Goal: Task Accomplishment & Management: Manage account settings

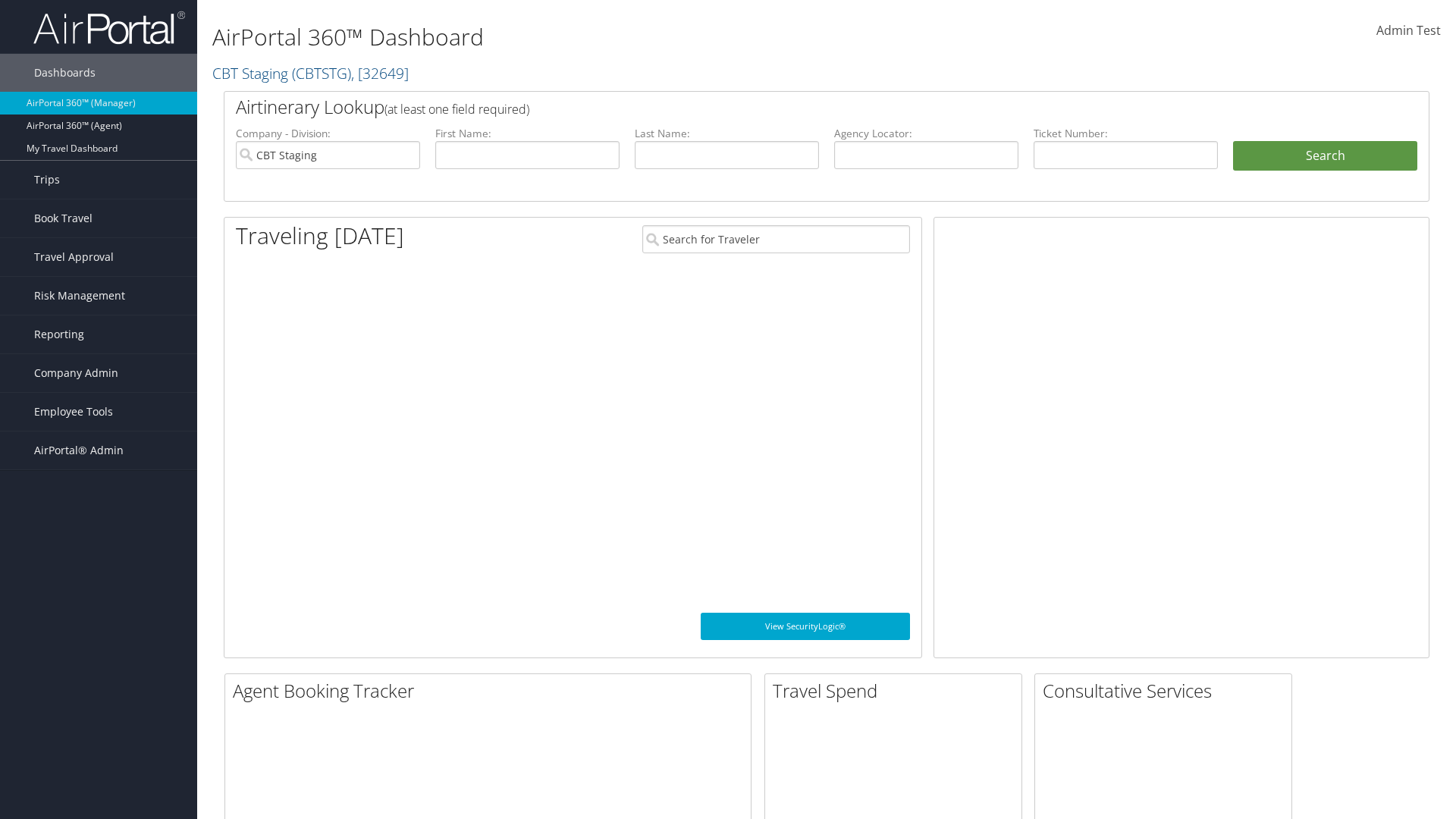
click at [99, 373] on span "Company Admin" at bounding box center [76, 373] width 84 height 38
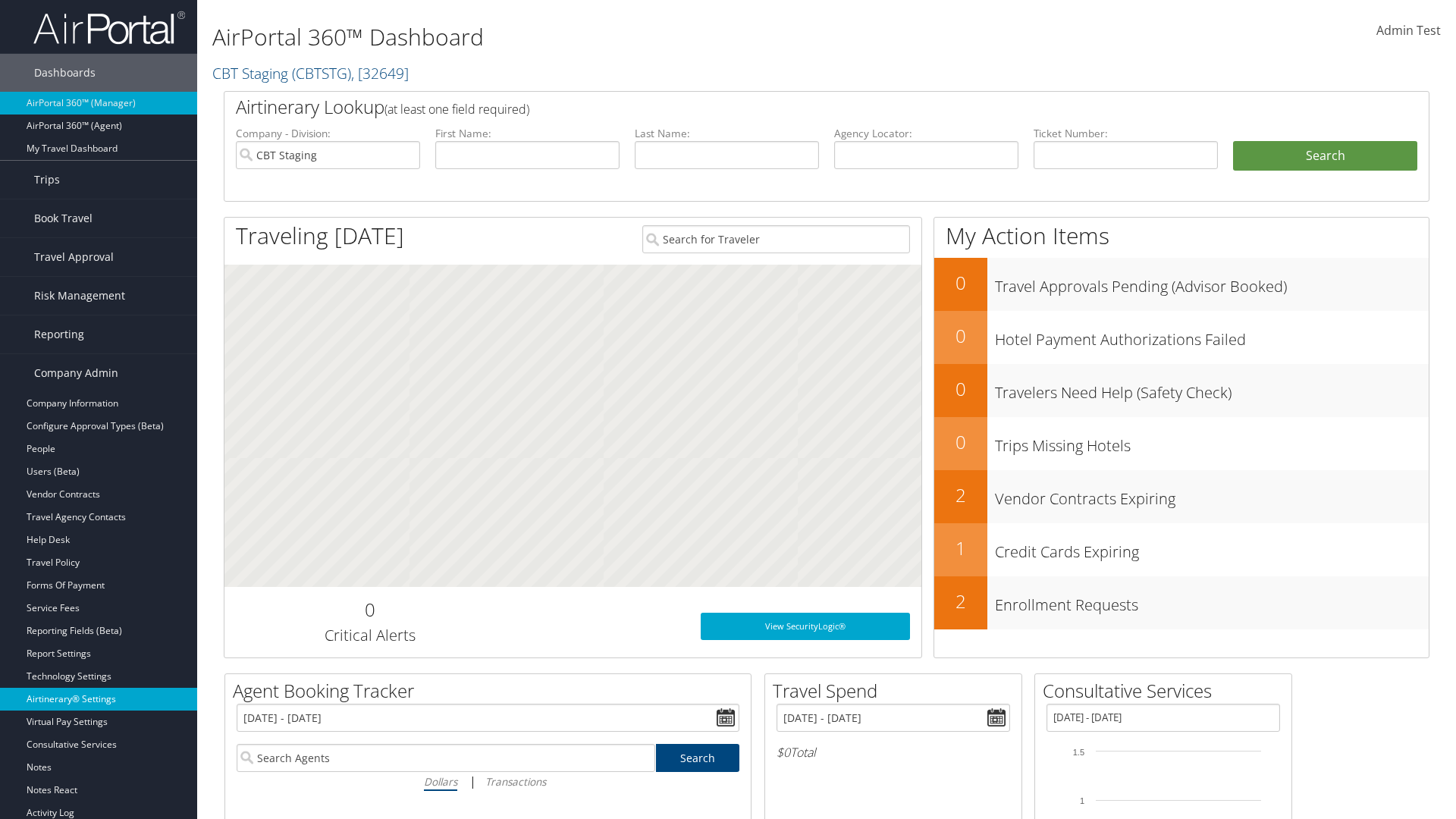
click at [99, 700] on link "Airtinerary® Settings" at bounding box center [99, 699] width 197 height 23
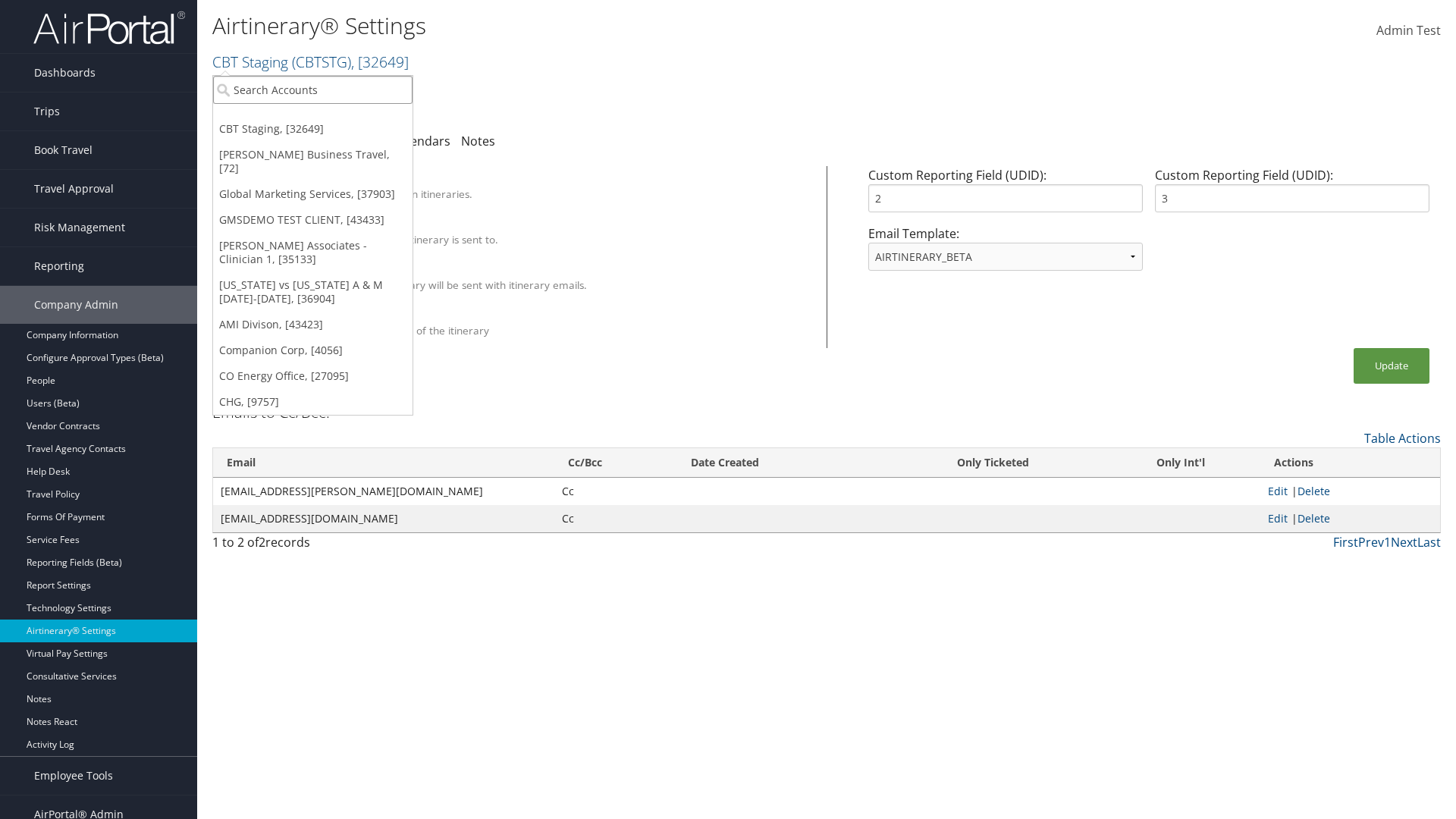
click at [313, 89] on input "search" at bounding box center [313, 89] width 200 height 28
type input "[PERSON_NAME] Business Travel"
click at [333, 118] on div "Christopherson Business Travel (C10001), [72]" at bounding box center [334, 118] width 258 height 14
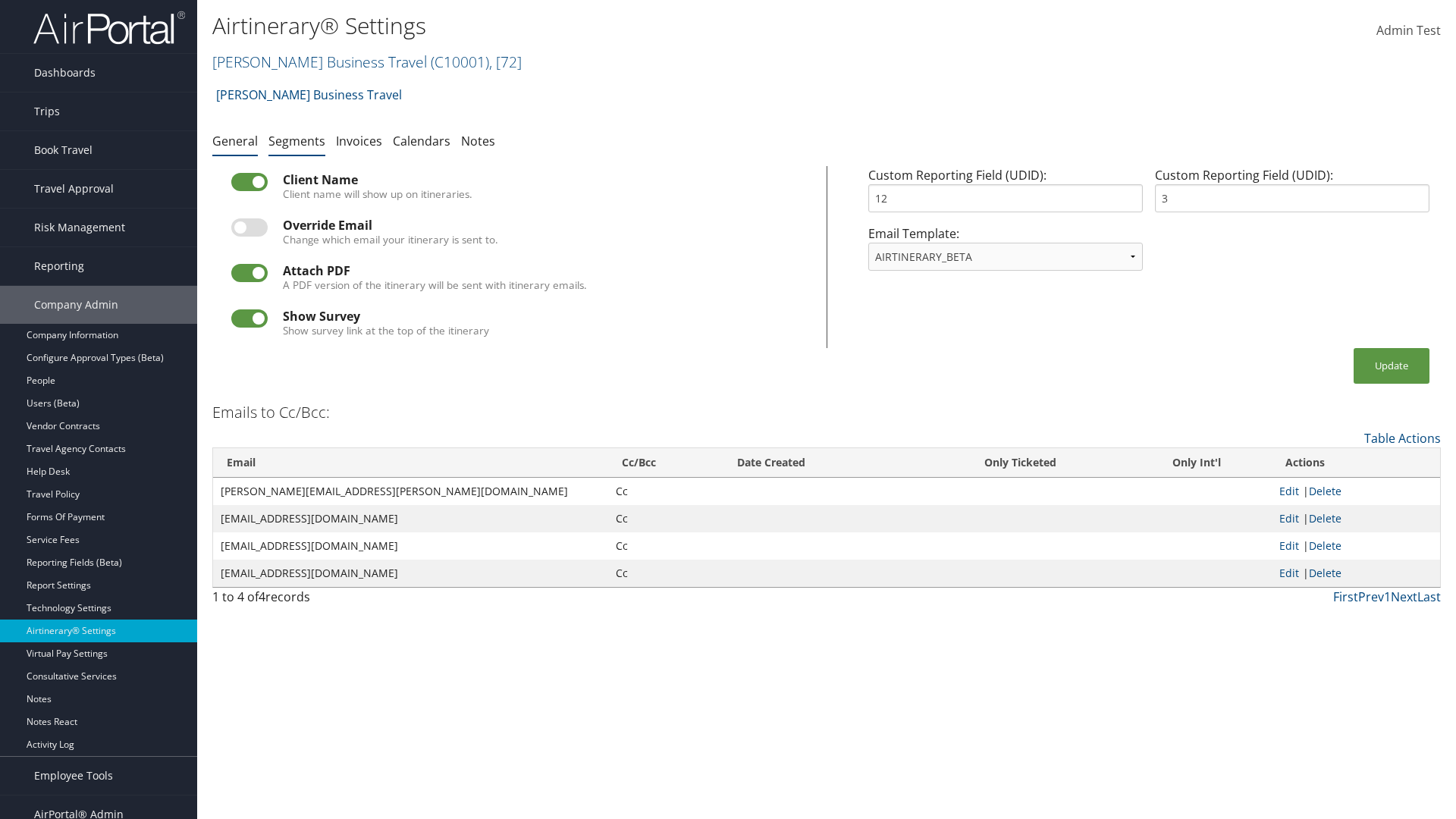
click at [296, 140] on link "Segments" at bounding box center [296, 141] width 57 height 16
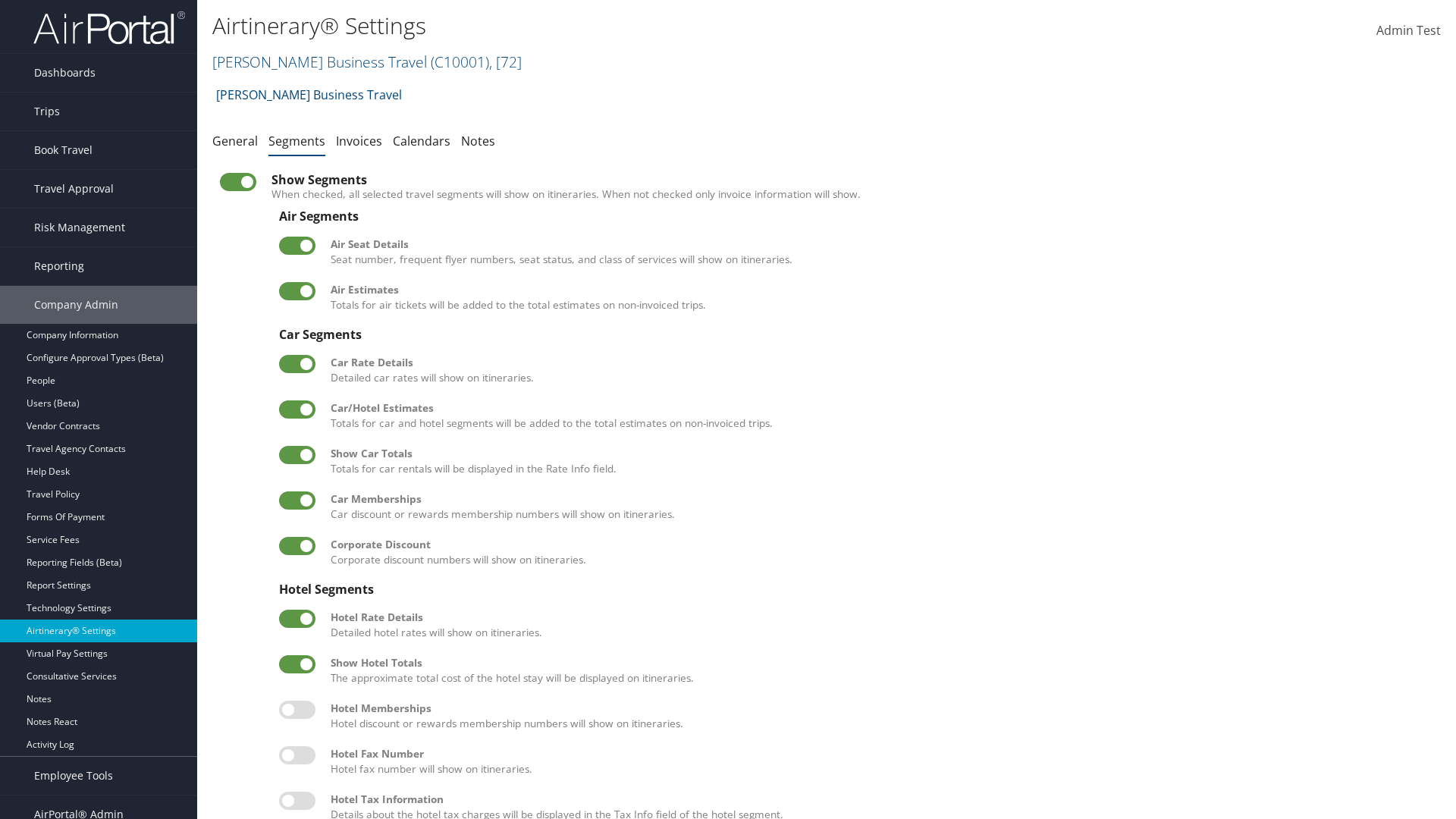
click at [297, 409] on label at bounding box center [297, 410] width 36 height 18
click at [296, 409] on input "checkbox" at bounding box center [291, 412] width 10 height 10
checkbox input "false"
